Goal: Information Seeking & Learning: Learn about a topic

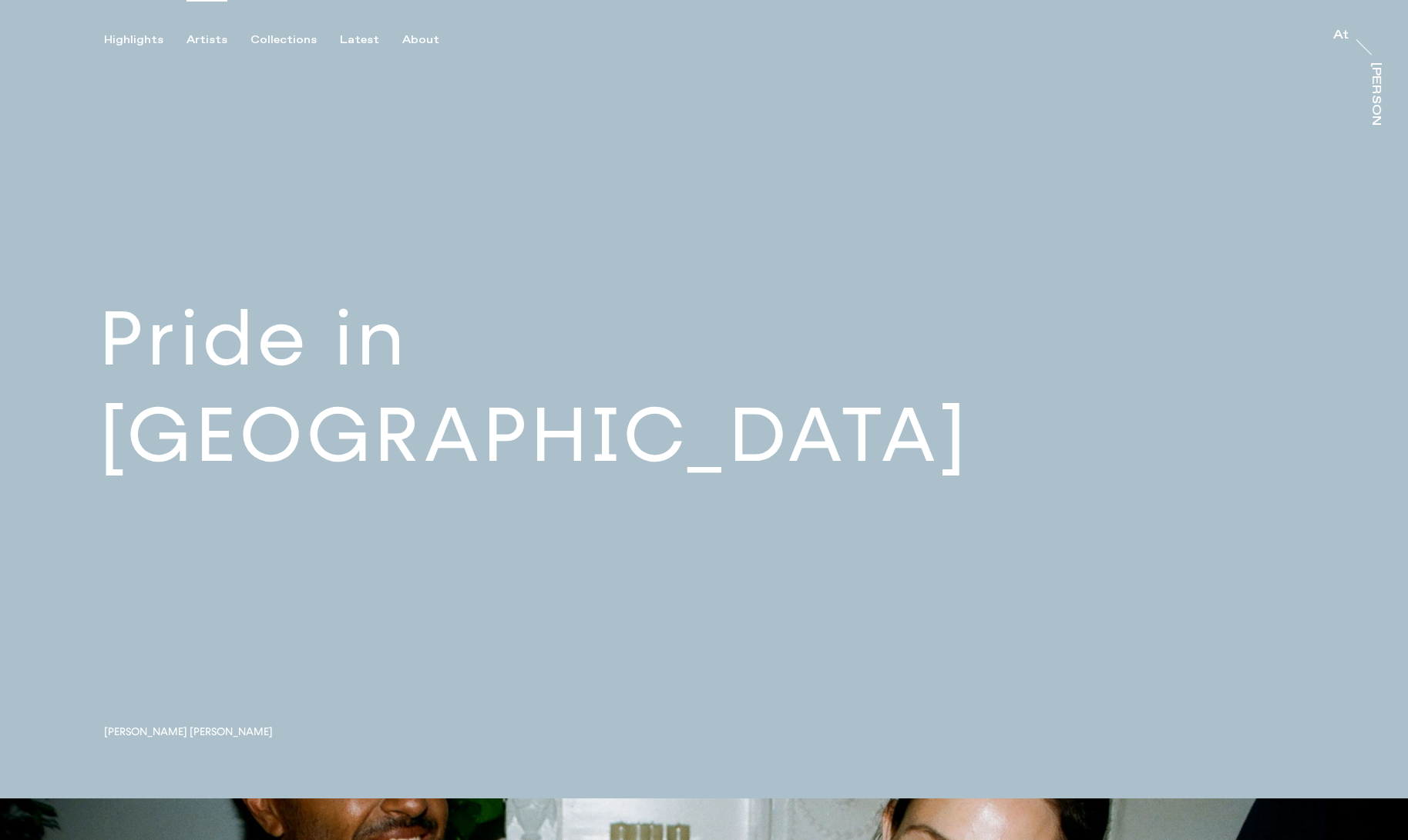
click at [210, 41] on div "Artists" at bounding box center [206, 40] width 41 height 14
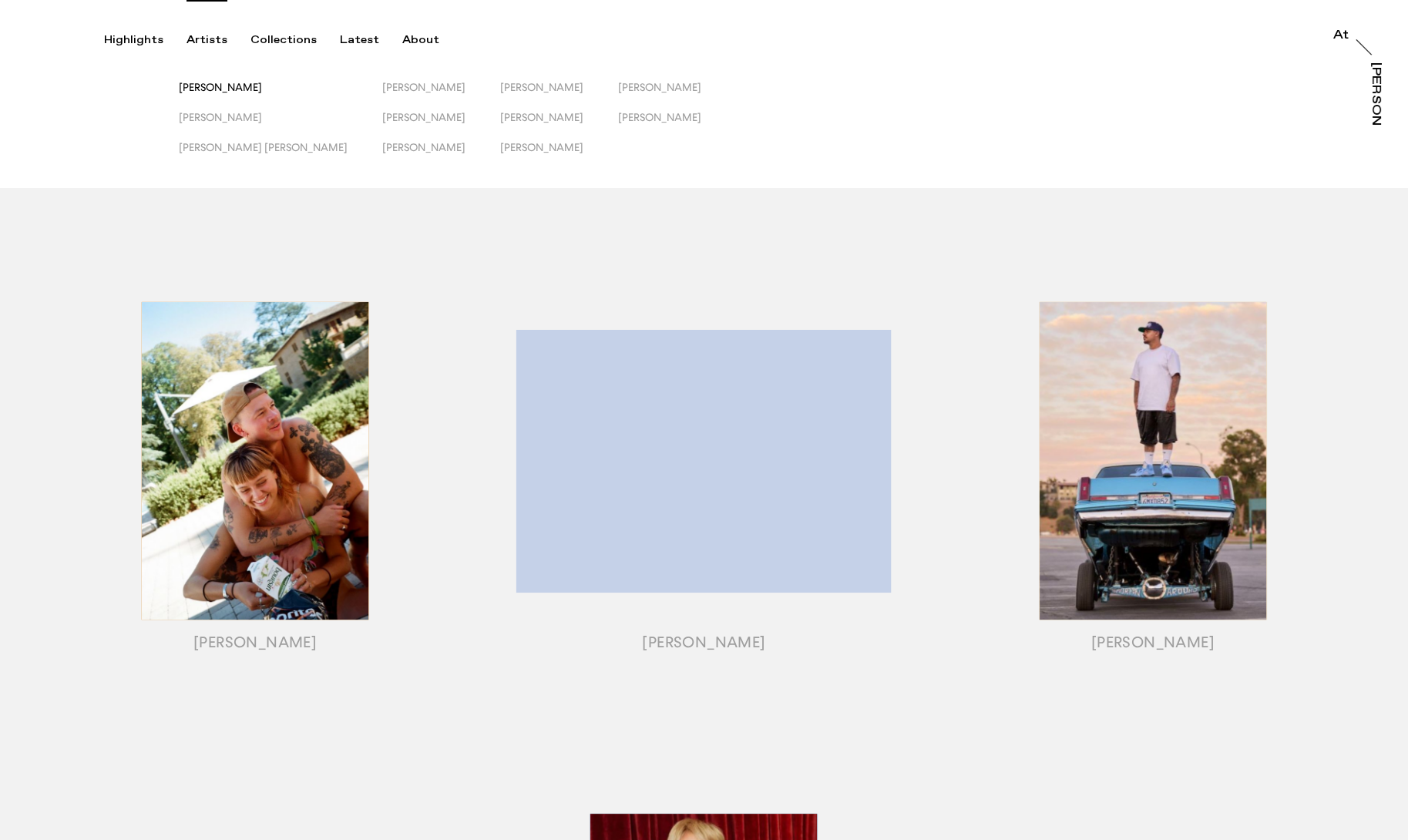
click at [256, 90] on span "[PERSON_NAME]" at bounding box center [220, 87] width 83 height 12
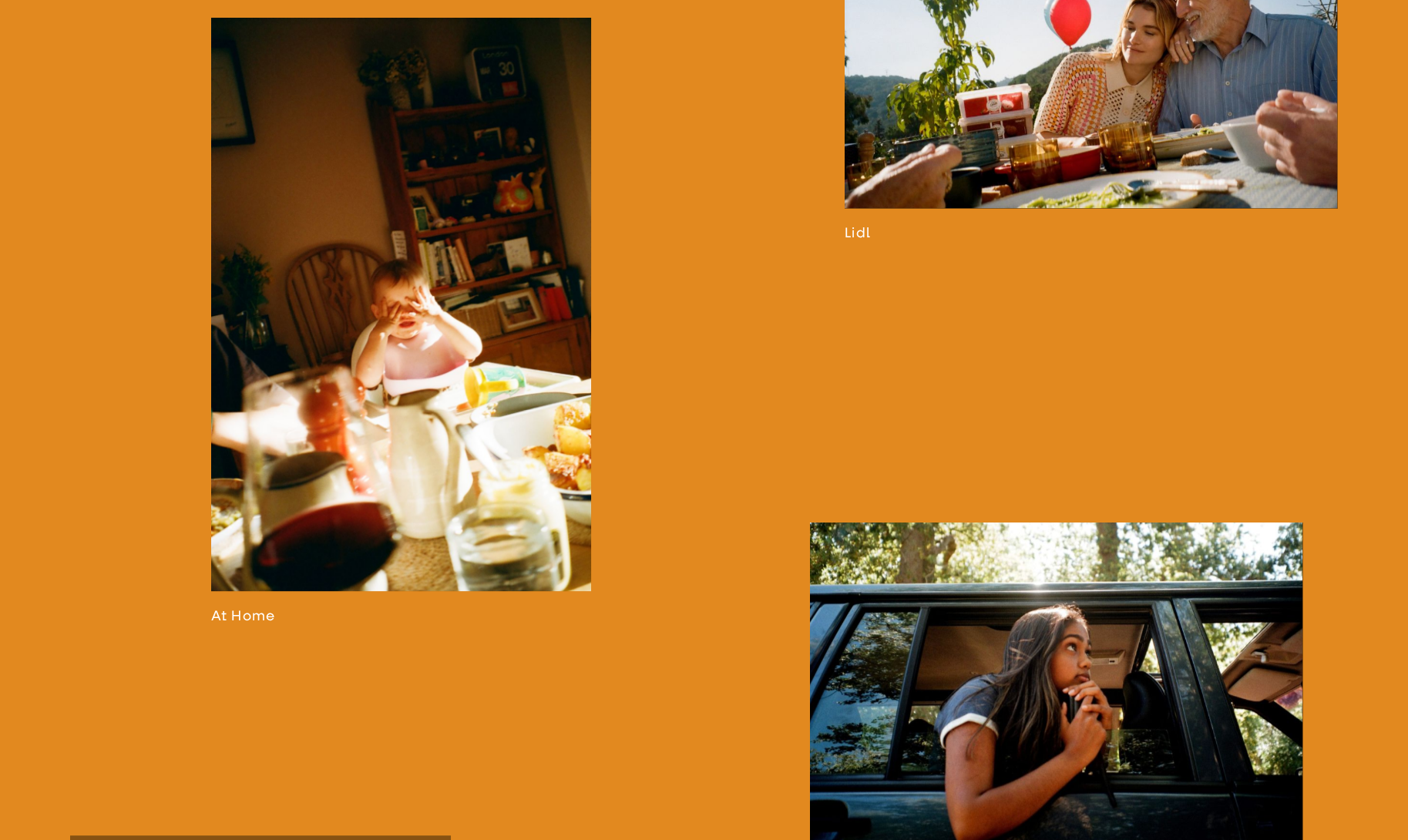
scroll to position [2059, 0]
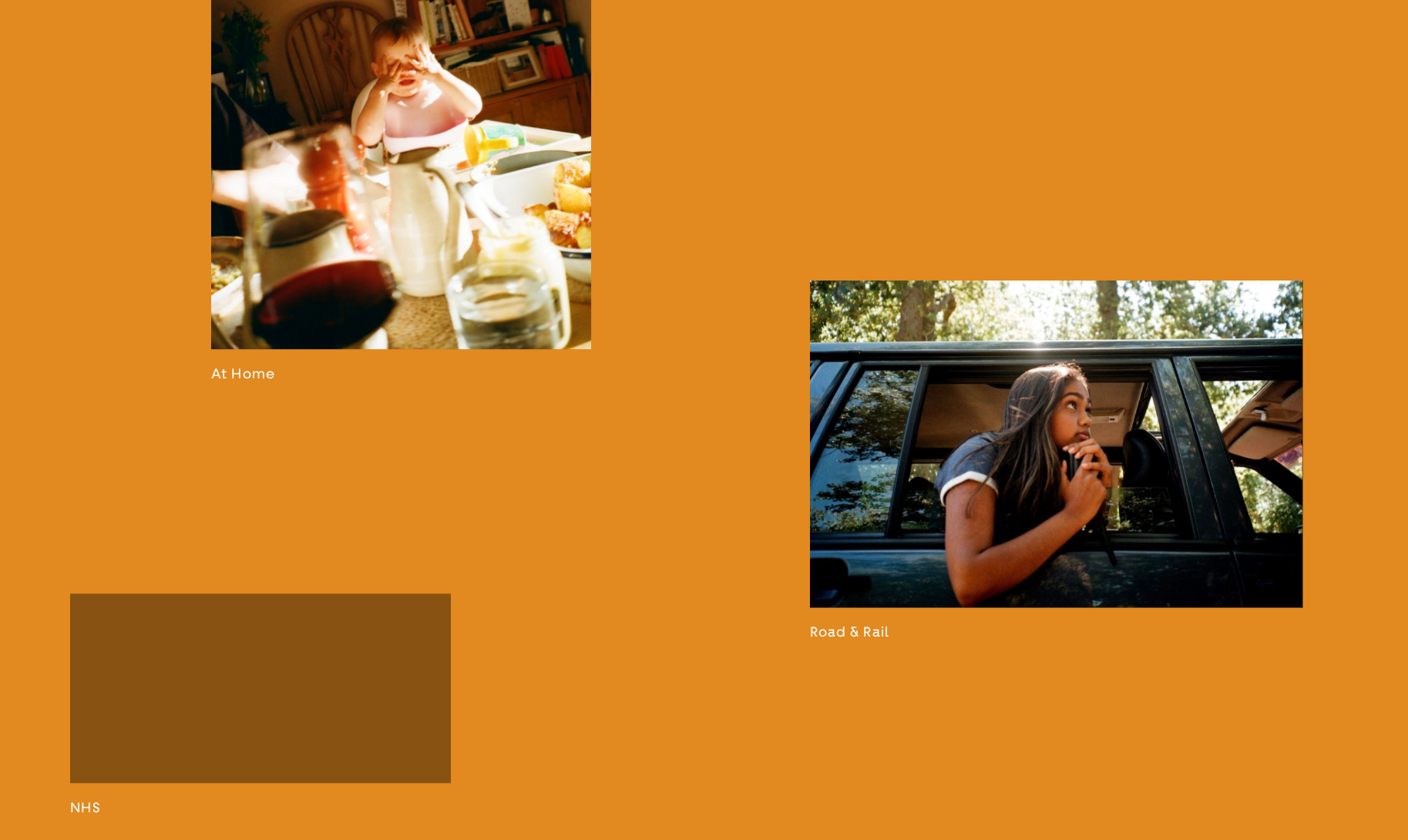
click at [268, 212] on link at bounding box center [401, 79] width 380 height 606
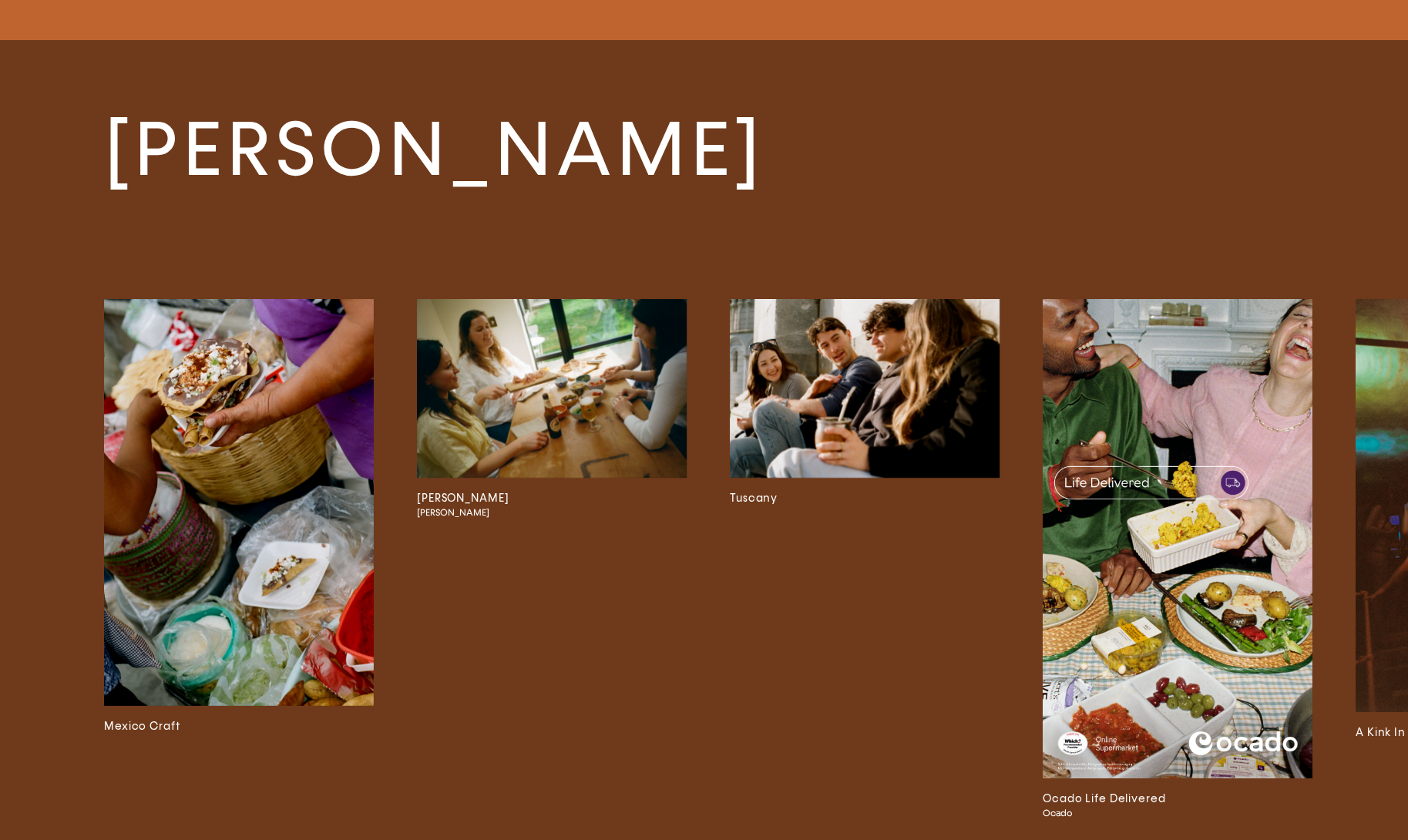
scroll to position [9513, 0]
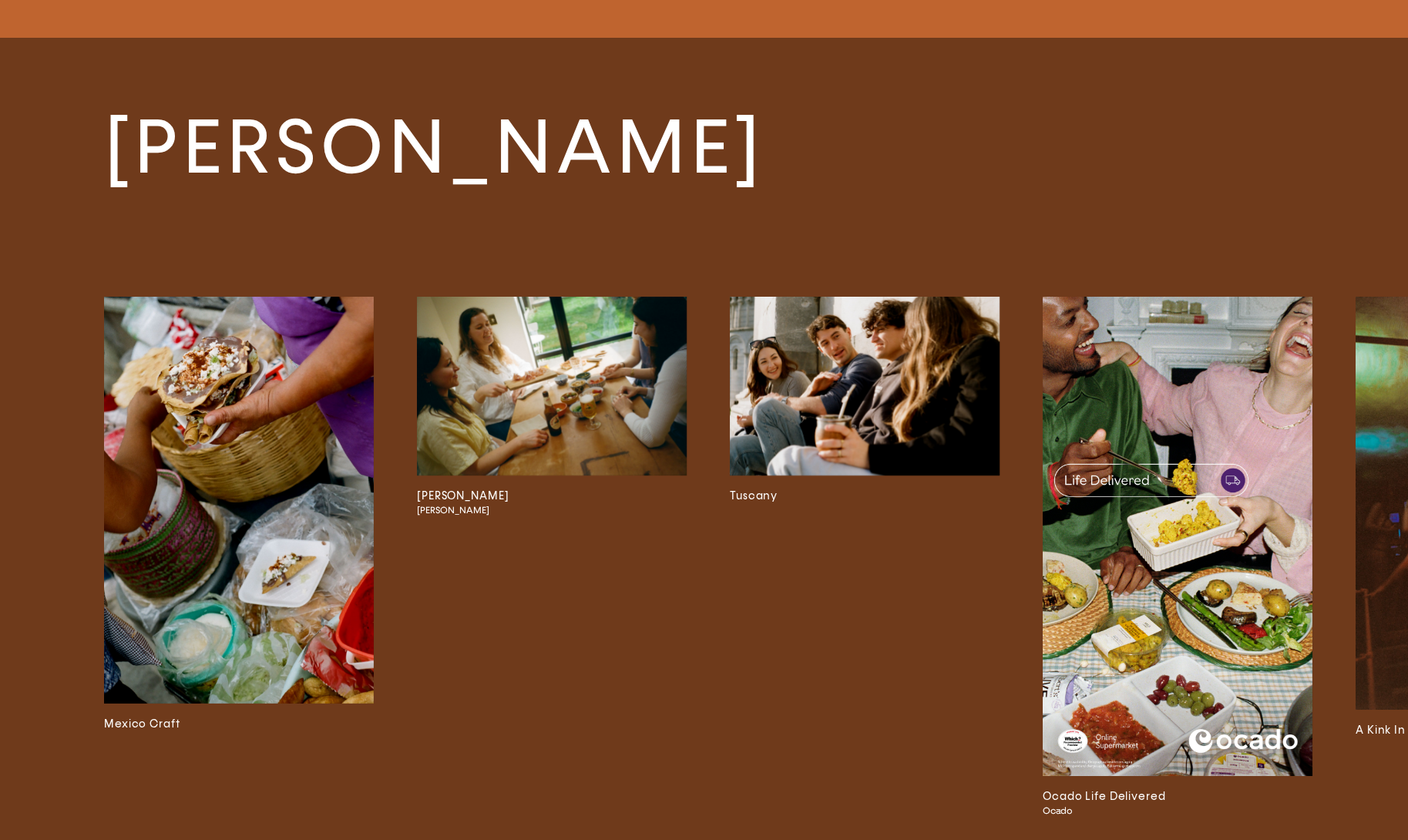
click at [584, 379] on img at bounding box center [552, 386] width 269 height 179
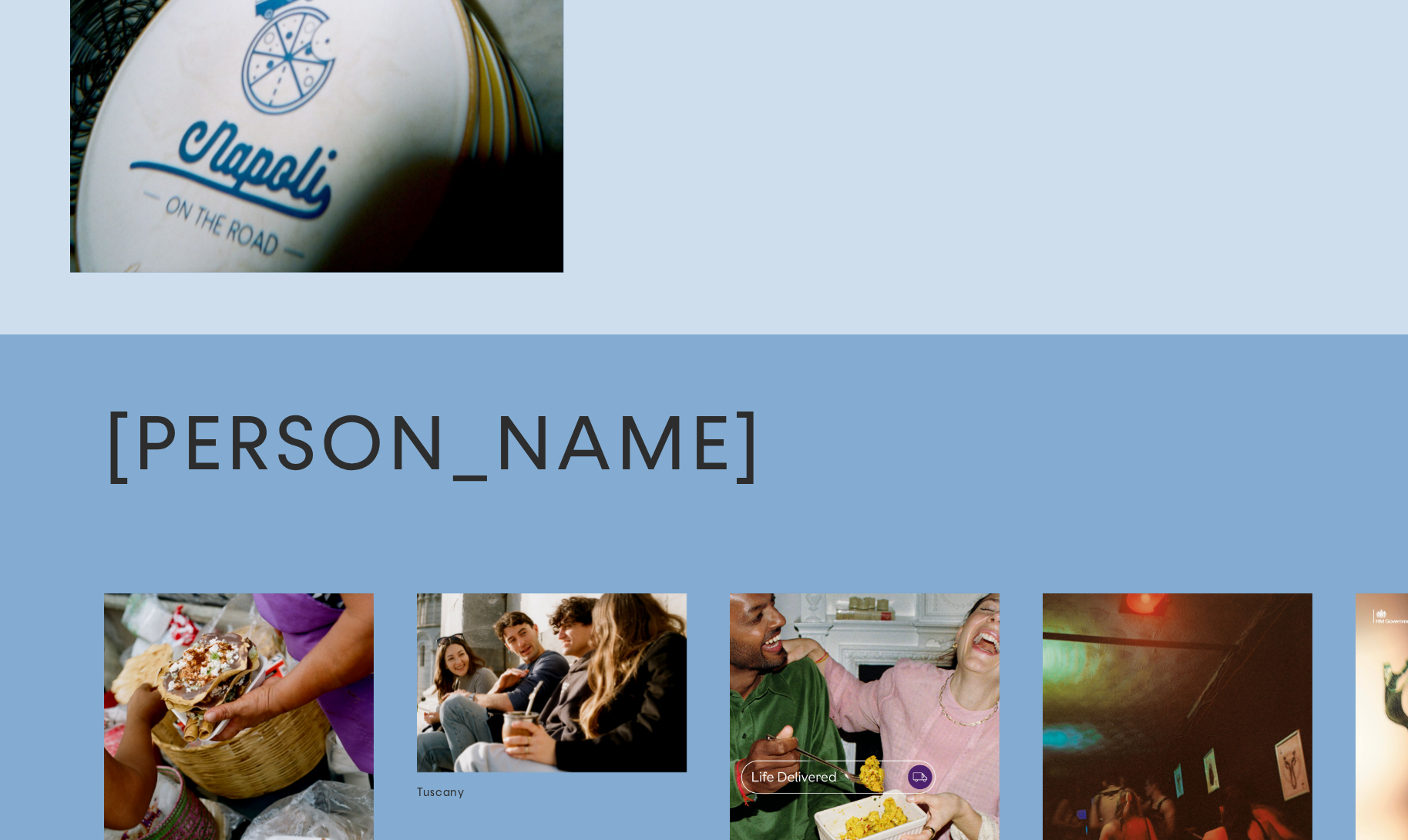
scroll to position [6234, 0]
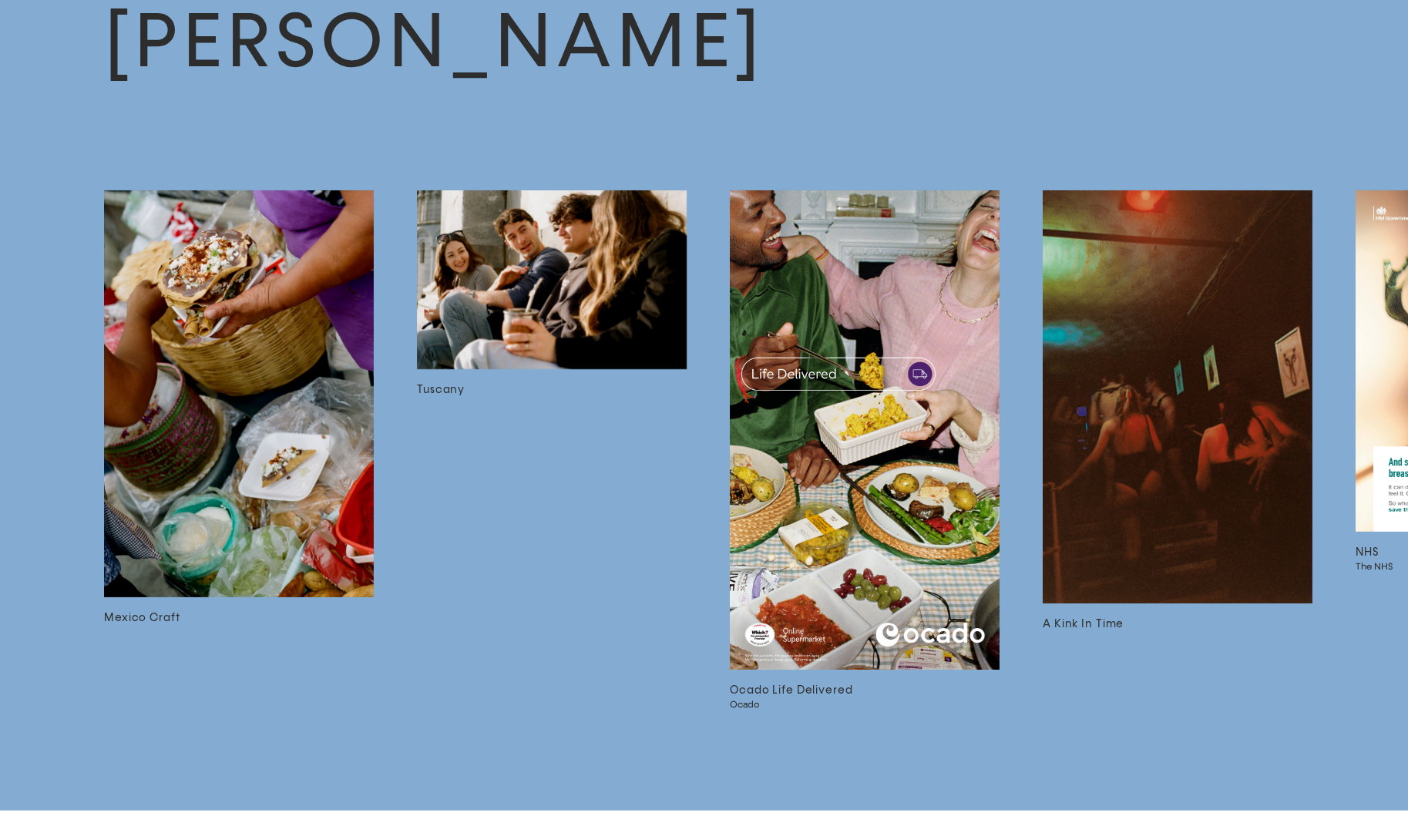
click at [461, 362] on img at bounding box center [552, 280] width 269 height 179
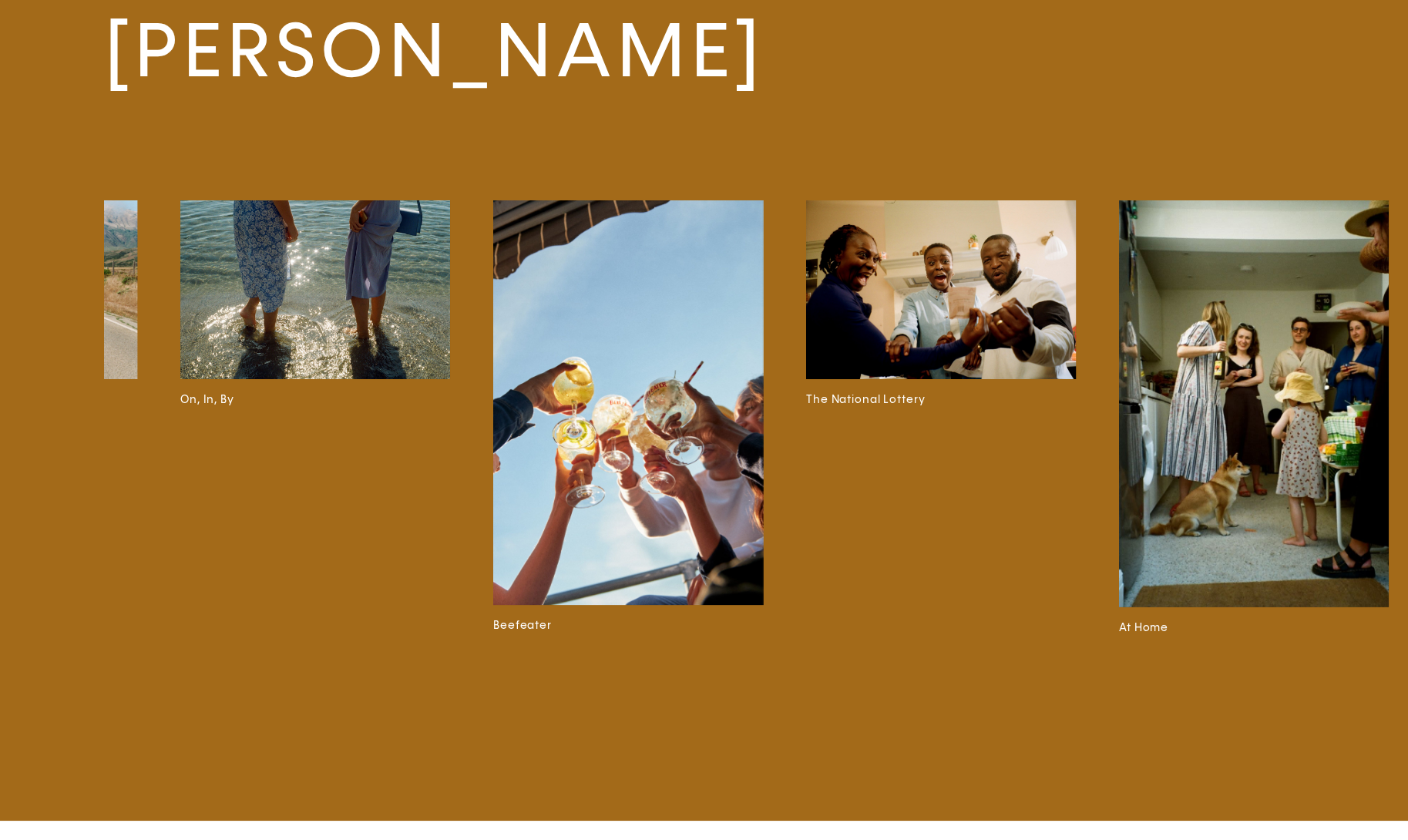
scroll to position [0, 2742]
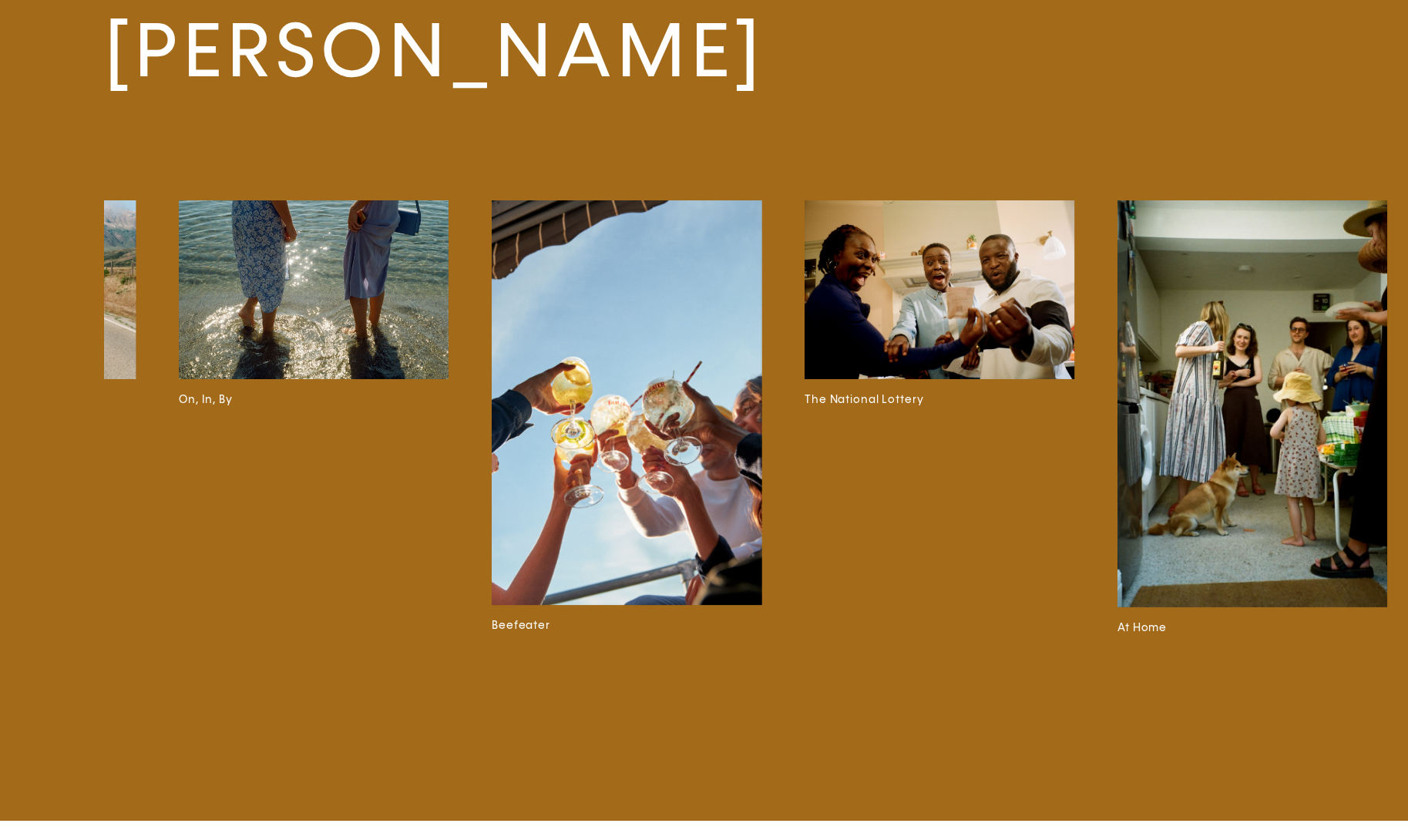
click at [989, 296] on img at bounding box center [939, 289] width 269 height 179
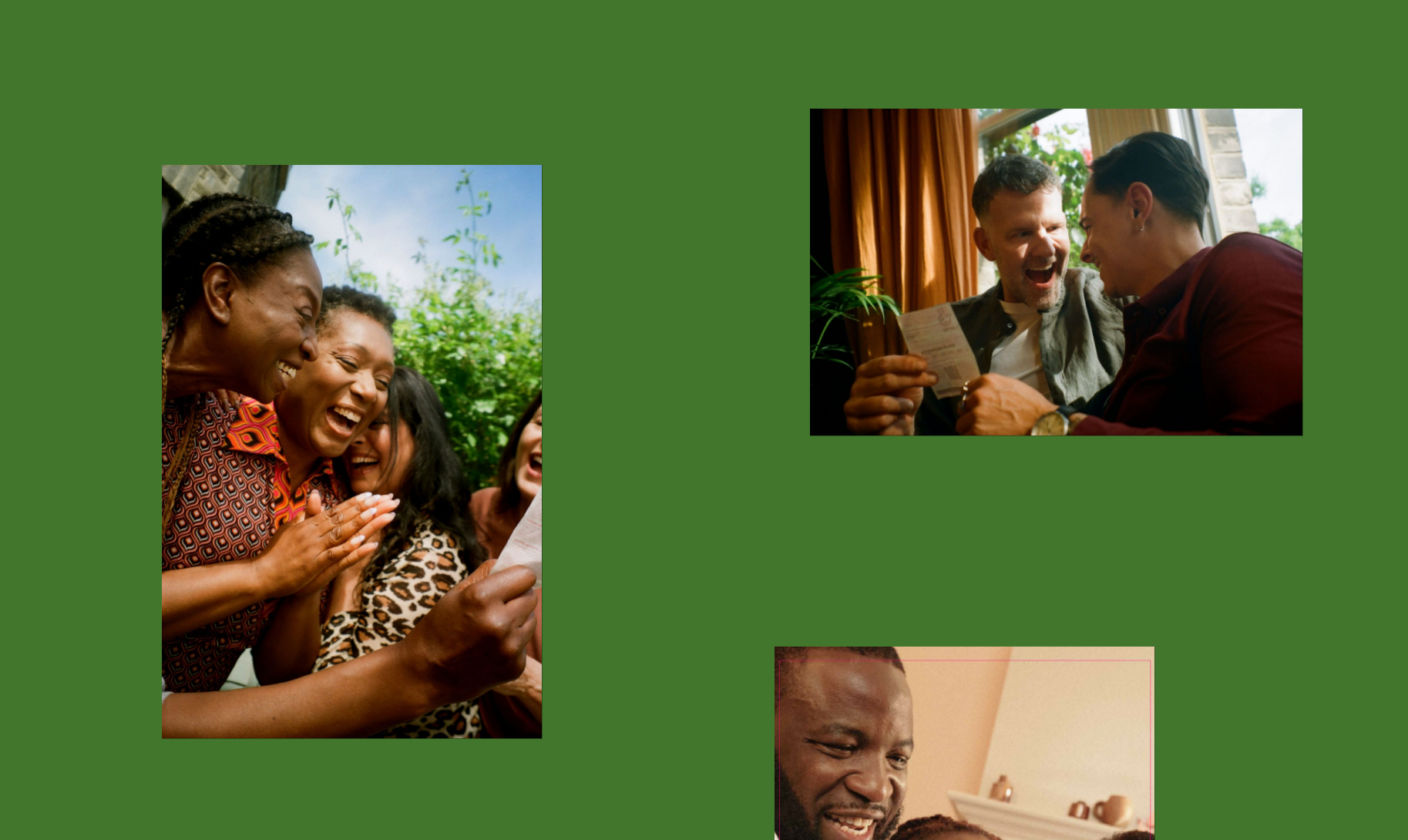
scroll to position [1173, 0]
